Goal: Task Accomplishment & Management: Complete application form

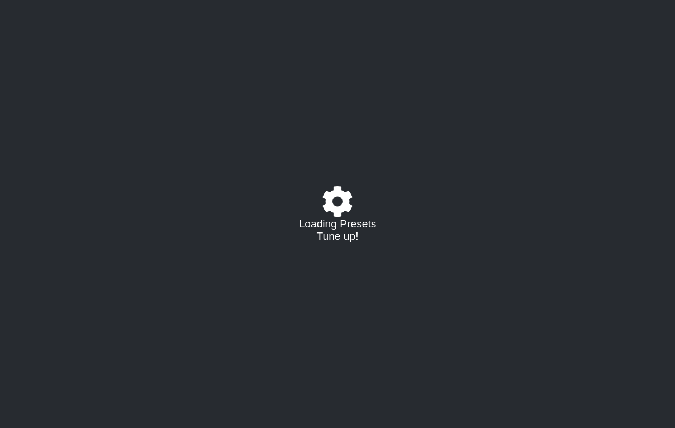
select select "/024GKKGPR"
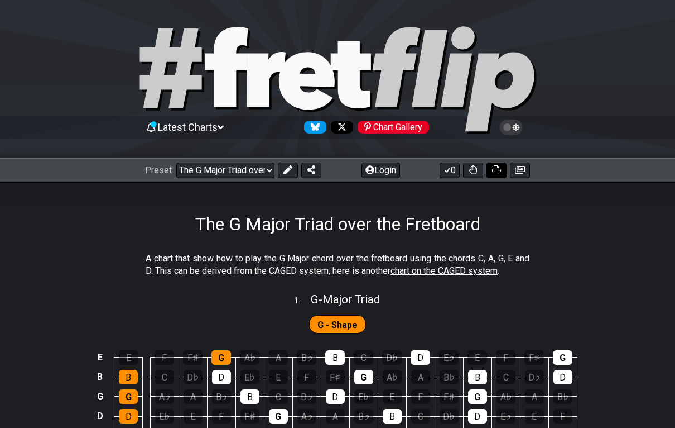
click at [500, 170] on icon at bounding box center [496, 169] width 9 height 9
click at [499, 169] on icon at bounding box center [496, 169] width 9 height 9
click at [499, 172] on icon at bounding box center [496, 169] width 9 height 9
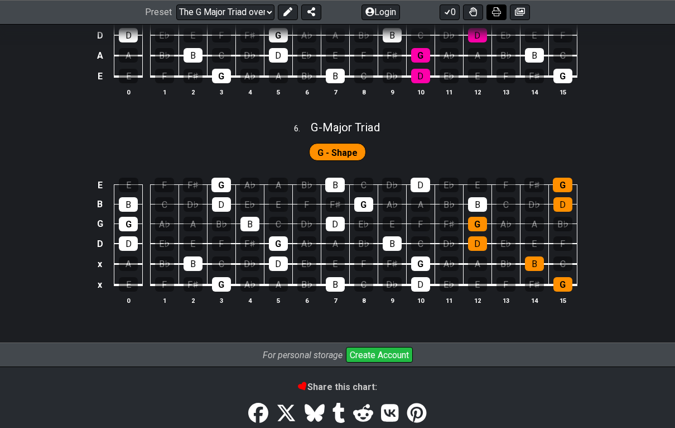
scroll to position [1268, 0]
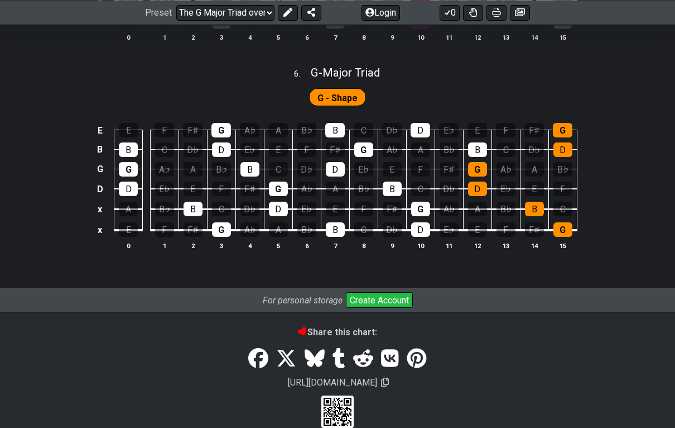
click at [400, 295] on button "Create Account" at bounding box center [379, 300] width 67 height 16
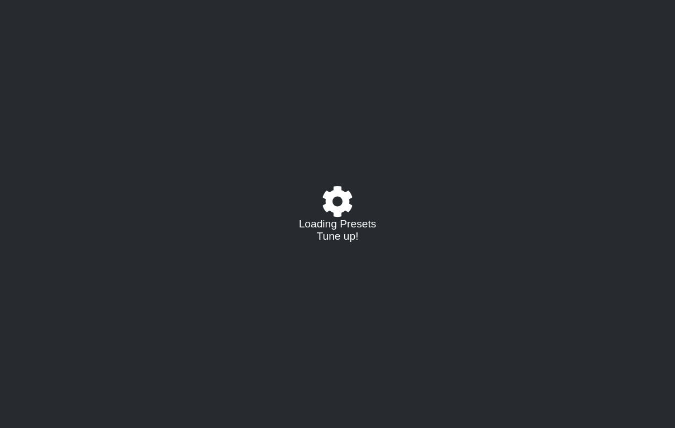
select select "/024GKKGPR"
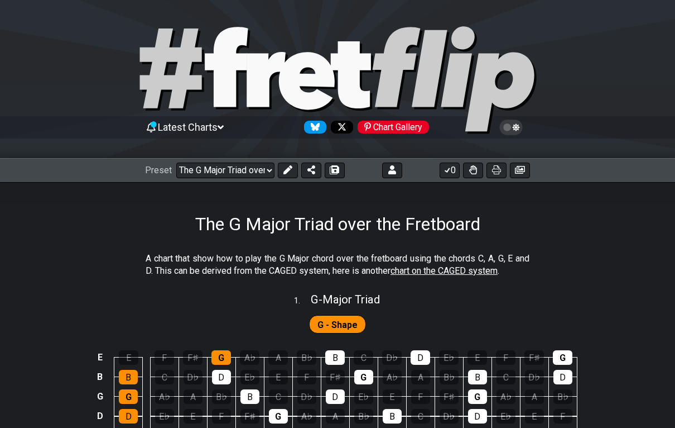
click at [499, 172] on icon at bounding box center [496, 169] width 9 height 9
click at [498, 172] on icon at bounding box center [496, 169] width 9 height 9
click at [500, 170] on icon at bounding box center [496, 169] width 9 height 9
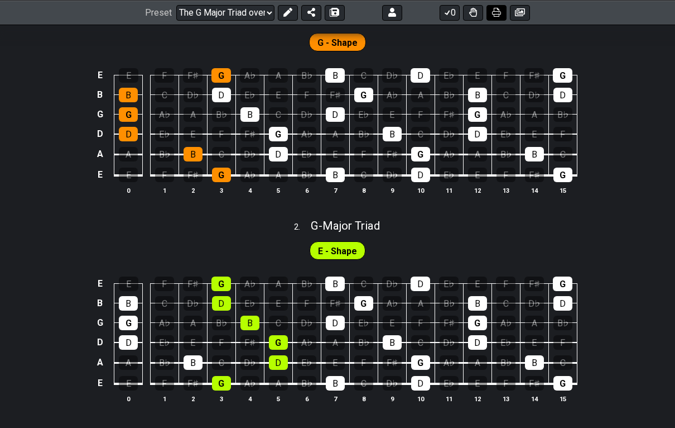
scroll to position [283, 0]
